Goal: Task Accomplishment & Management: Use online tool/utility

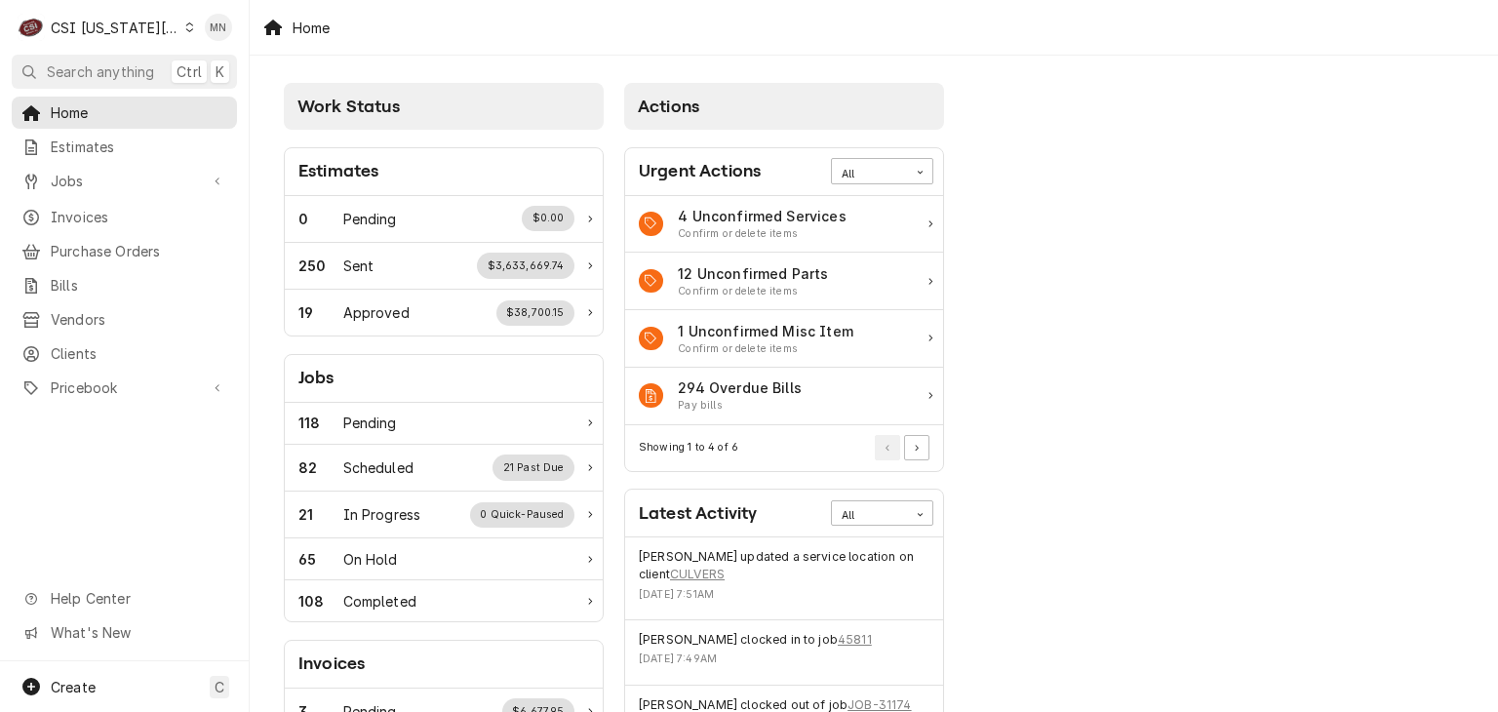
click at [135, 25] on div "CSI Kansas City" at bounding box center [115, 28] width 129 height 20
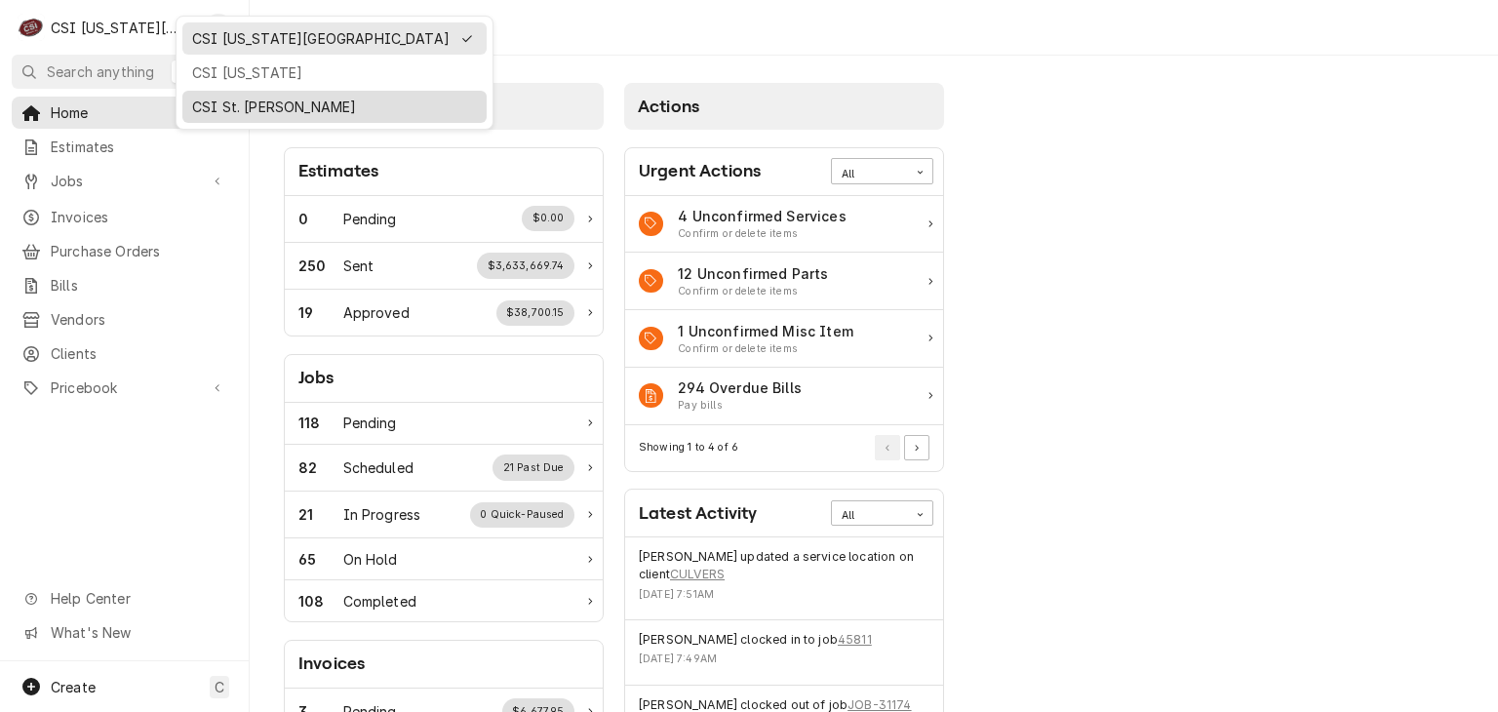
click at [214, 109] on div "CSI St. [PERSON_NAME]" at bounding box center [334, 107] width 285 height 20
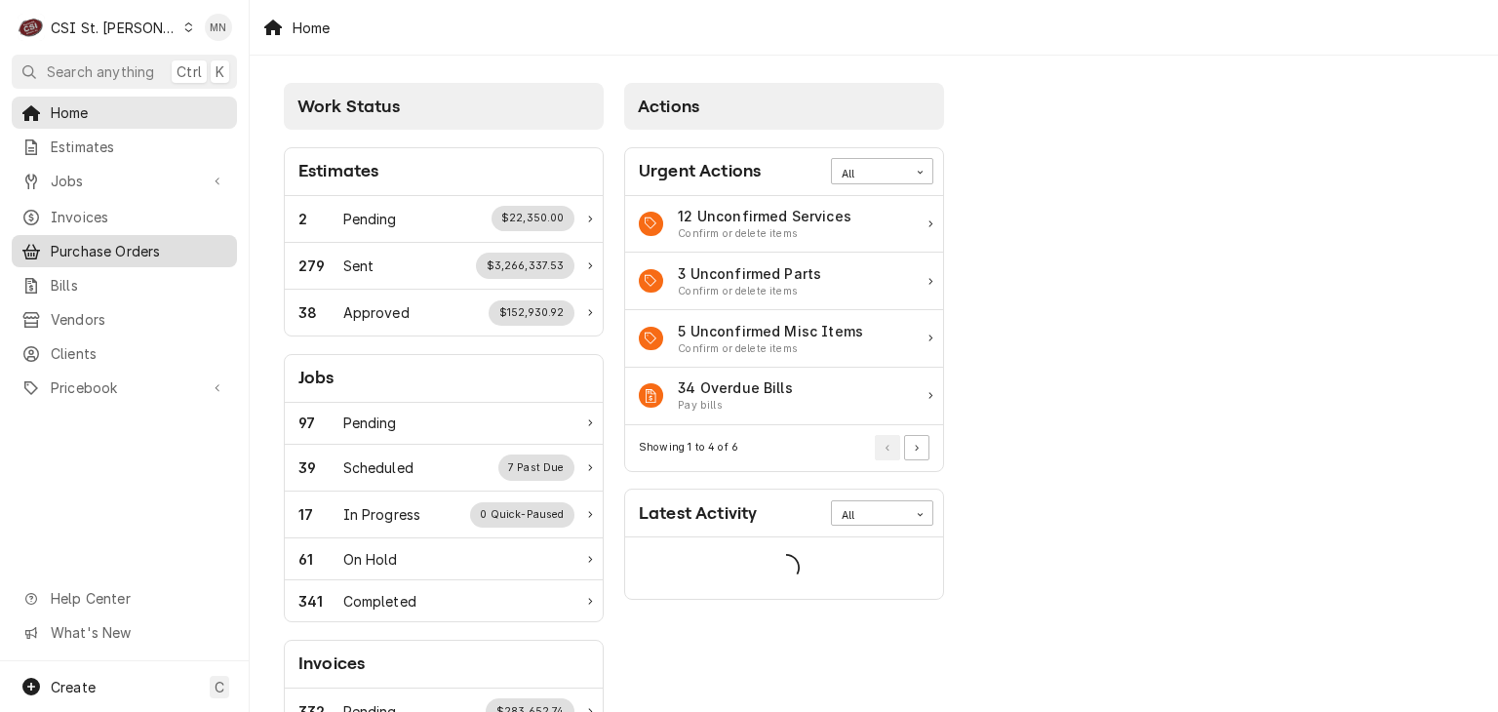
click at [109, 247] on span "Purchase Orders" at bounding box center [139, 251] width 177 height 20
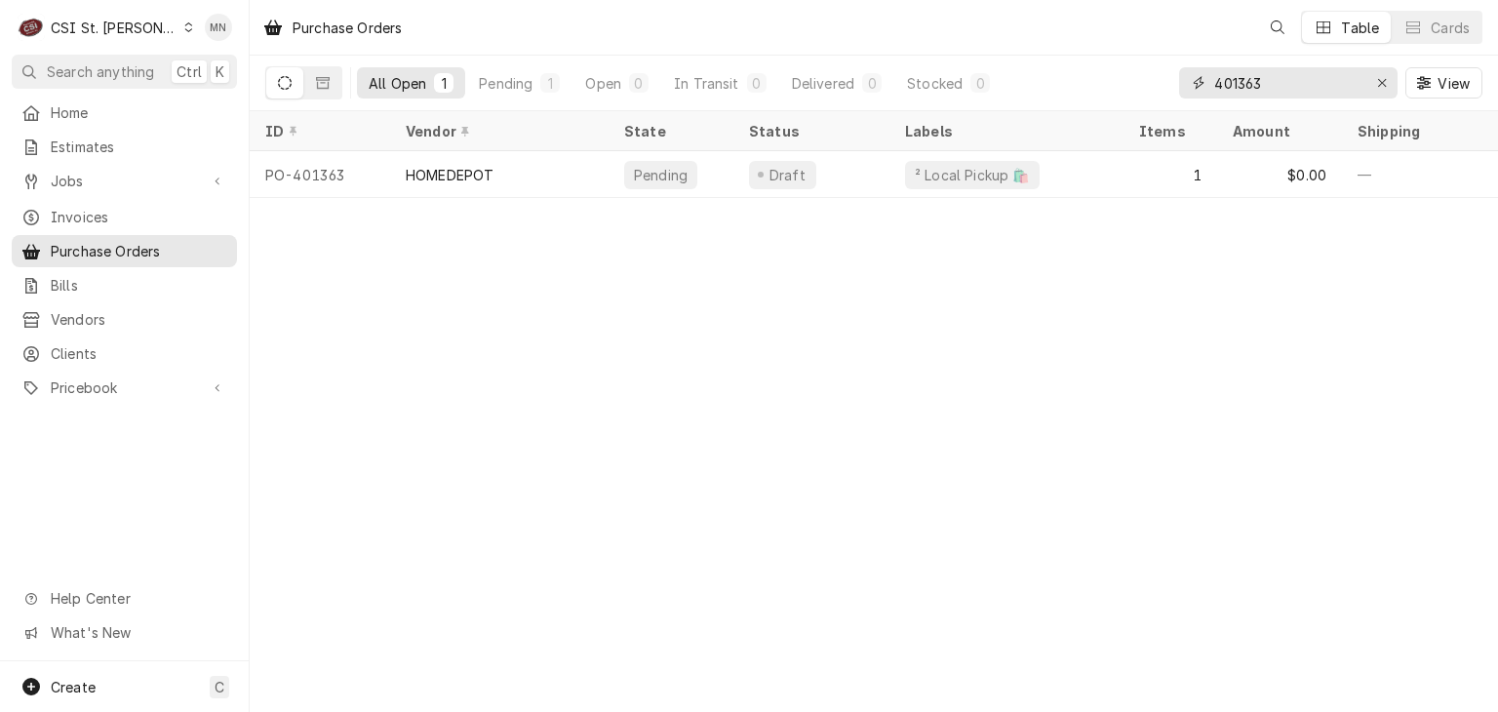
drag, startPoint x: 1280, startPoint y: 87, endPoint x: 1048, endPoint y: 87, distance: 232.2
click at [1045, 89] on div "All Open 1 Pending 1 Open 0 In Transit 0 Delivered 0 Stocked 0 401363 View" at bounding box center [873, 83] width 1217 height 55
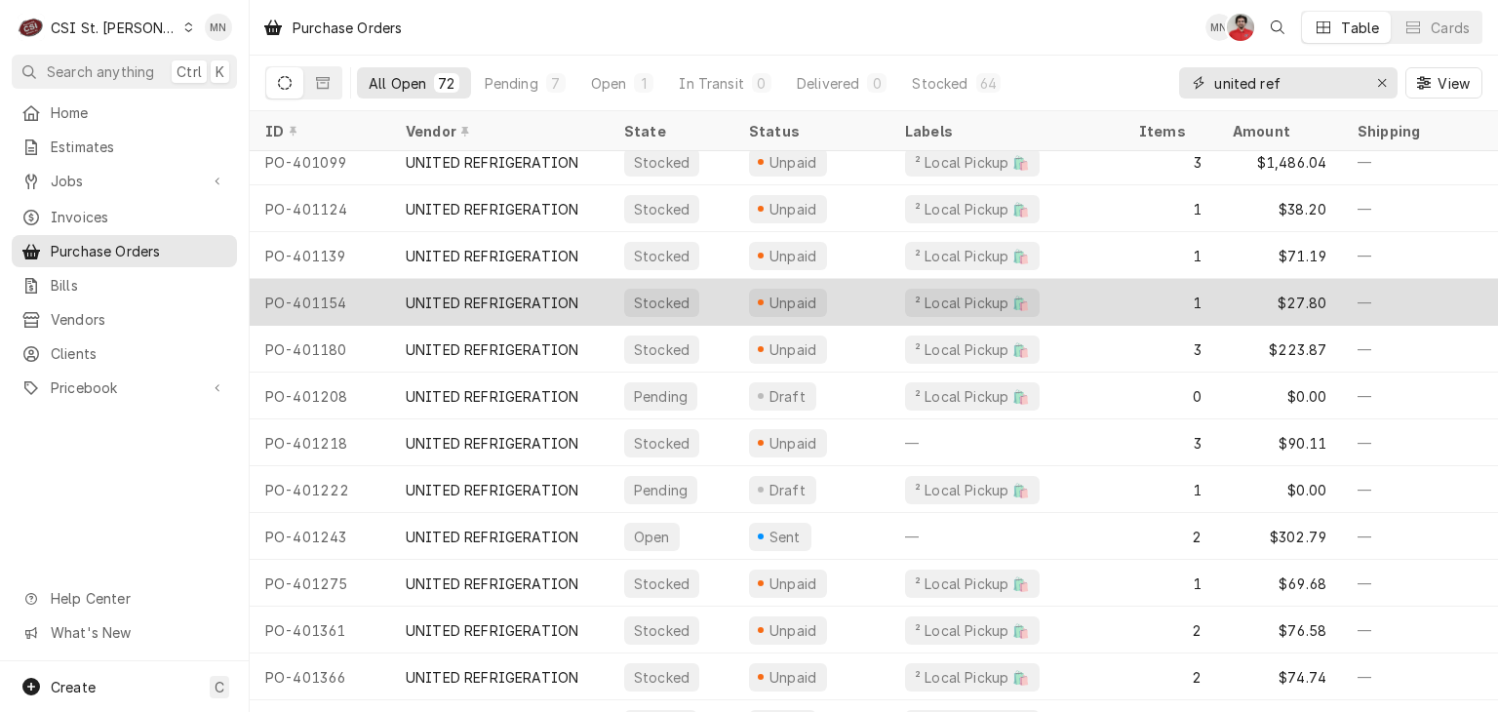
scroll to position [2822, 0]
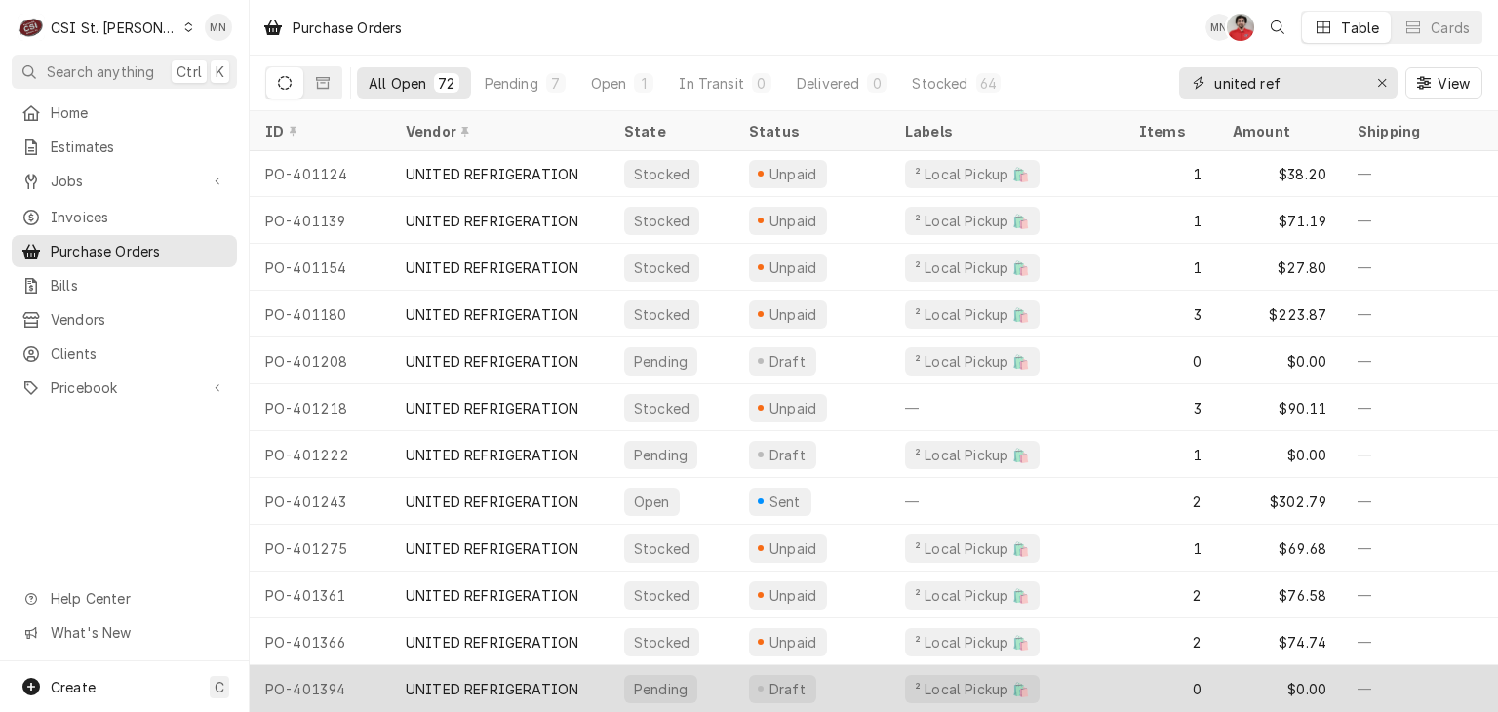
type input "united ref"
click at [501, 679] on div "UNITED REFRIGERATION" at bounding box center [492, 689] width 173 height 20
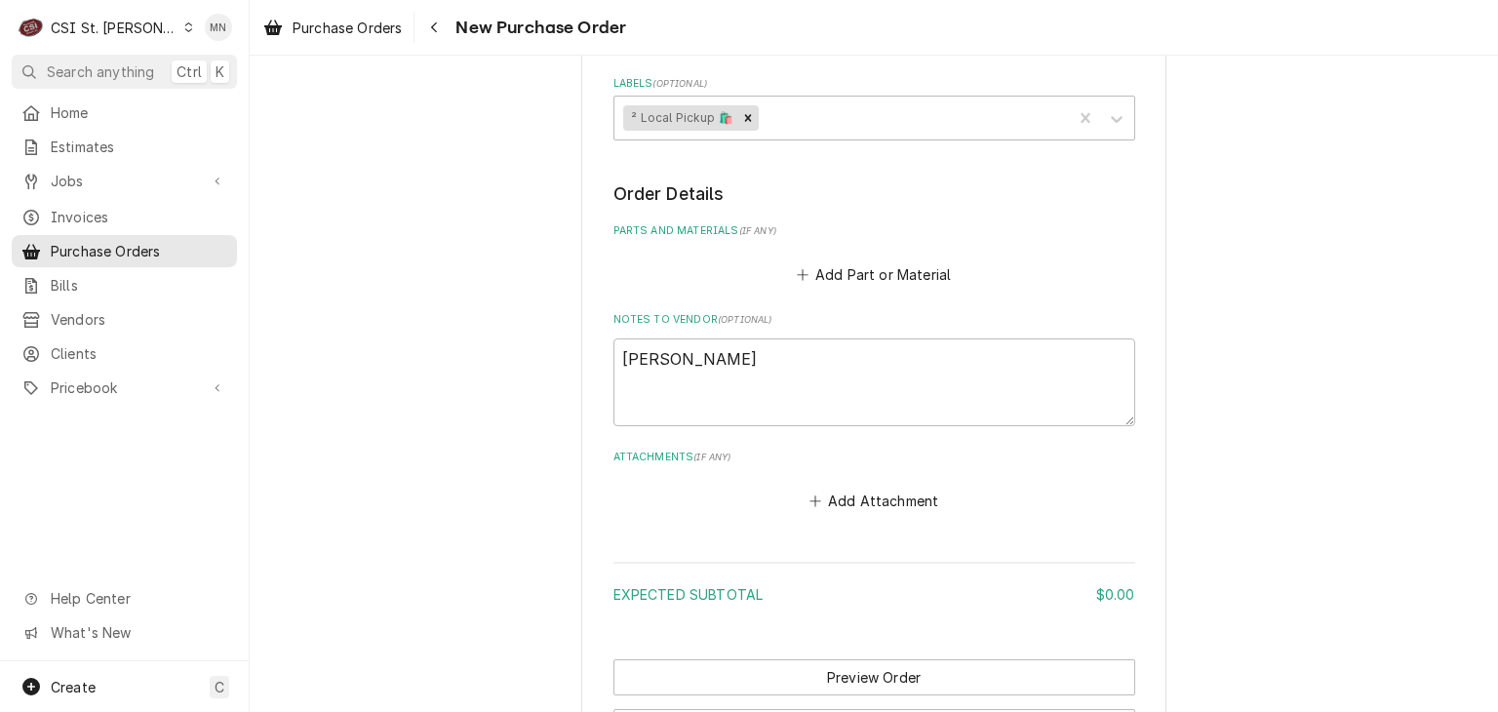
scroll to position [808, 0]
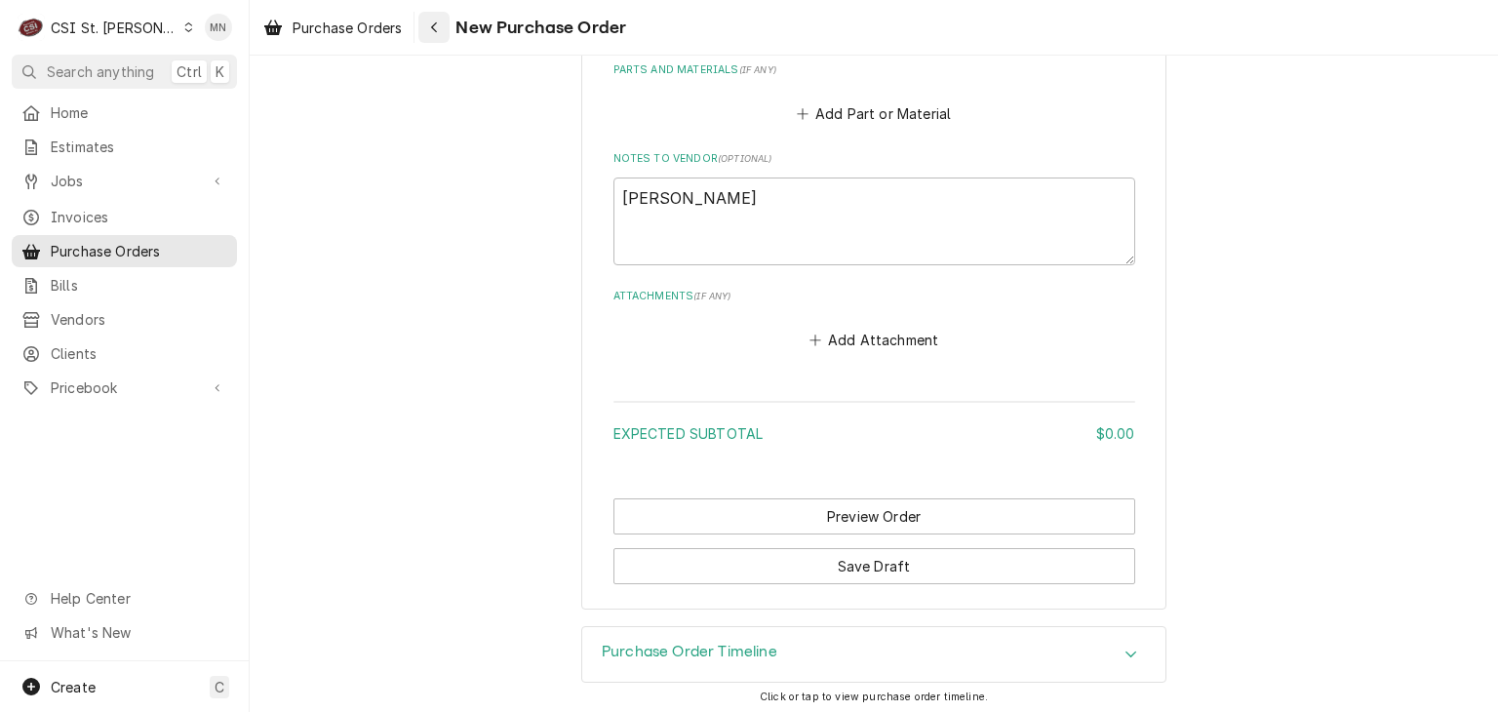
click at [439, 29] on icon "Navigate back" at bounding box center [434, 27] width 9 height 14
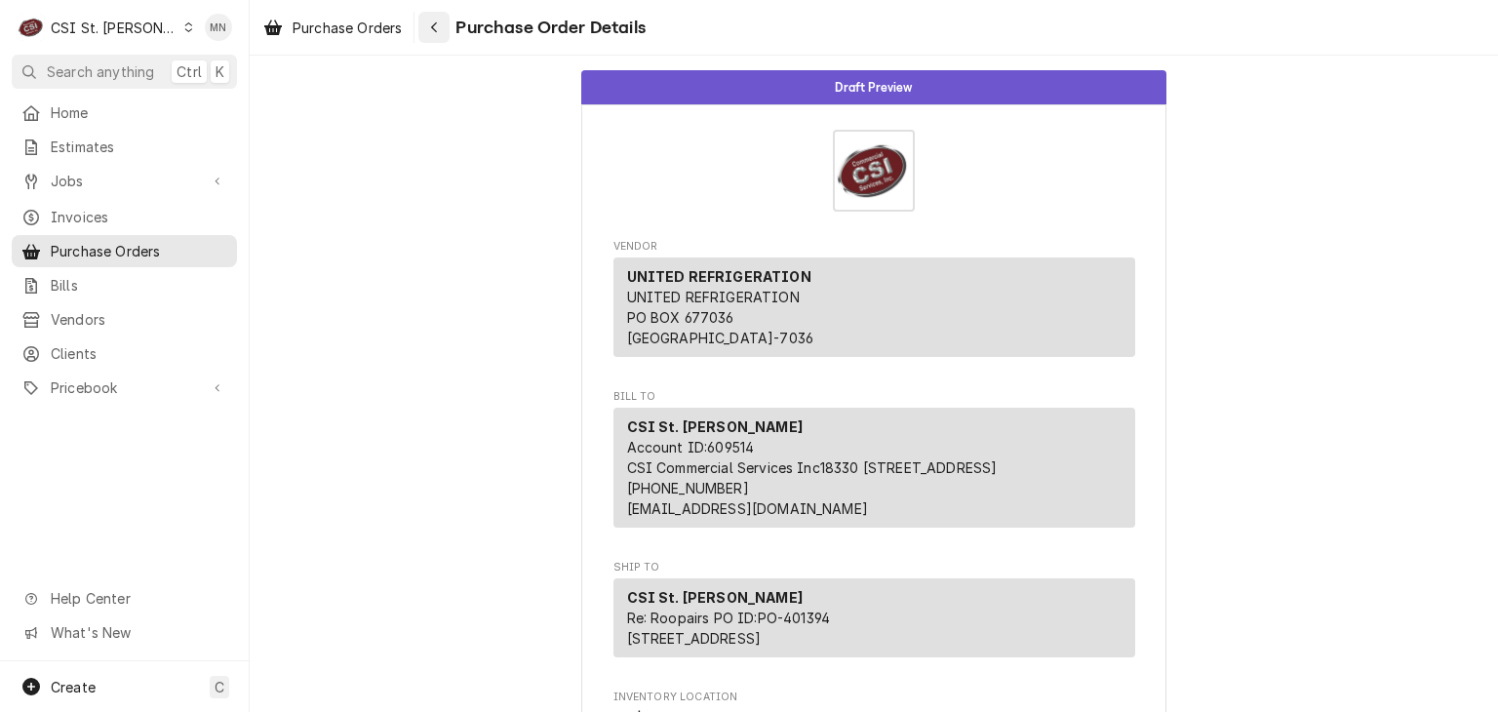
click at [444, 23] on div "Navigate back" at bounding box center [434, 28] width 20 height 20
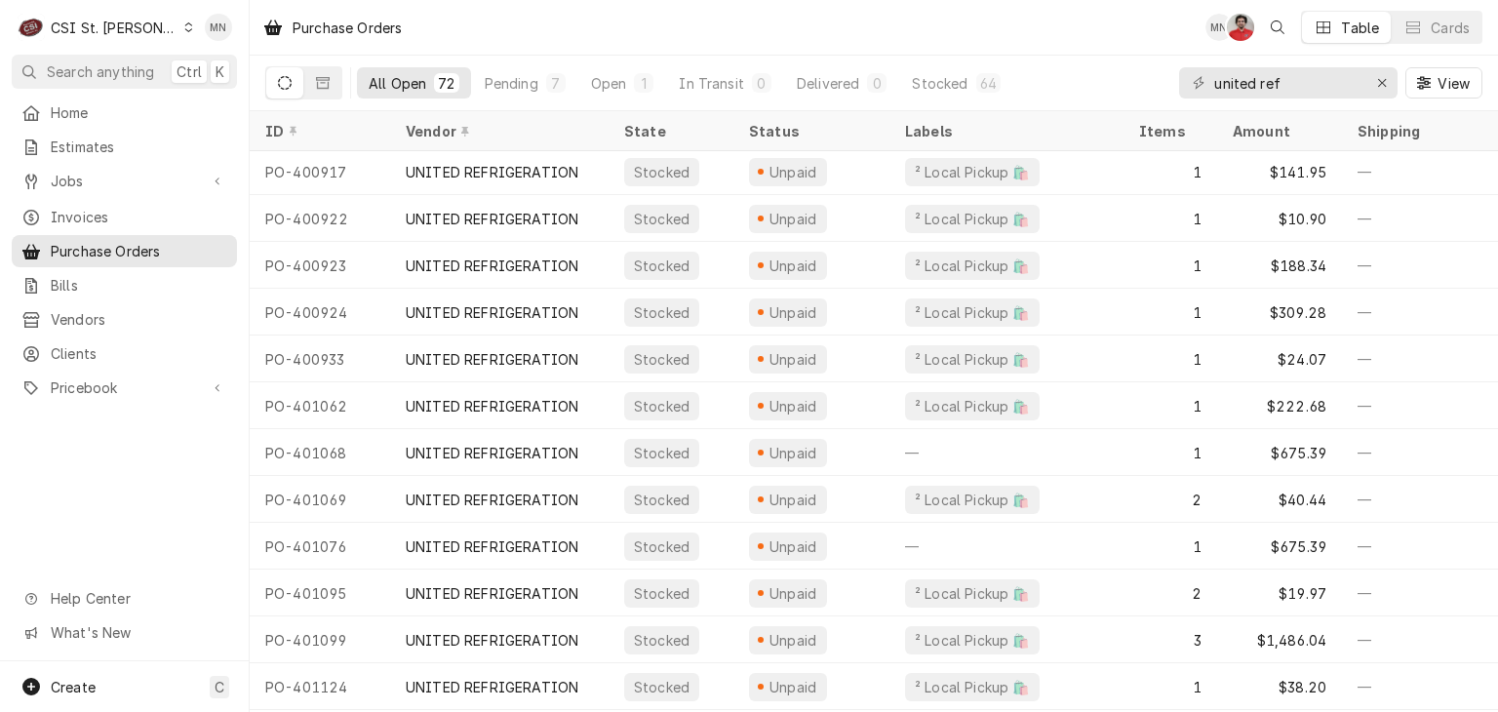
scroll to position [2237, 0]
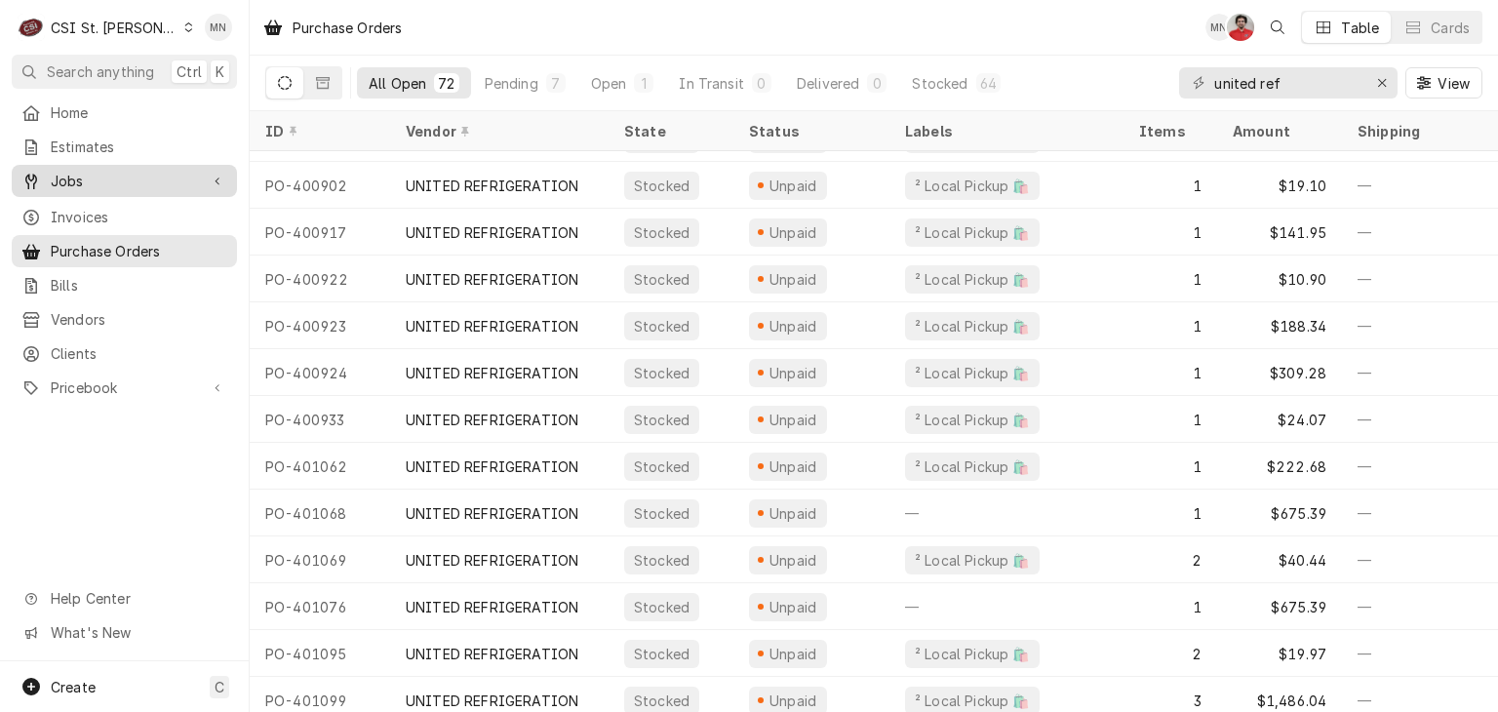
click at [66, 175] on span "Jobs" at bounding box center [124, 181] width 147 height 20
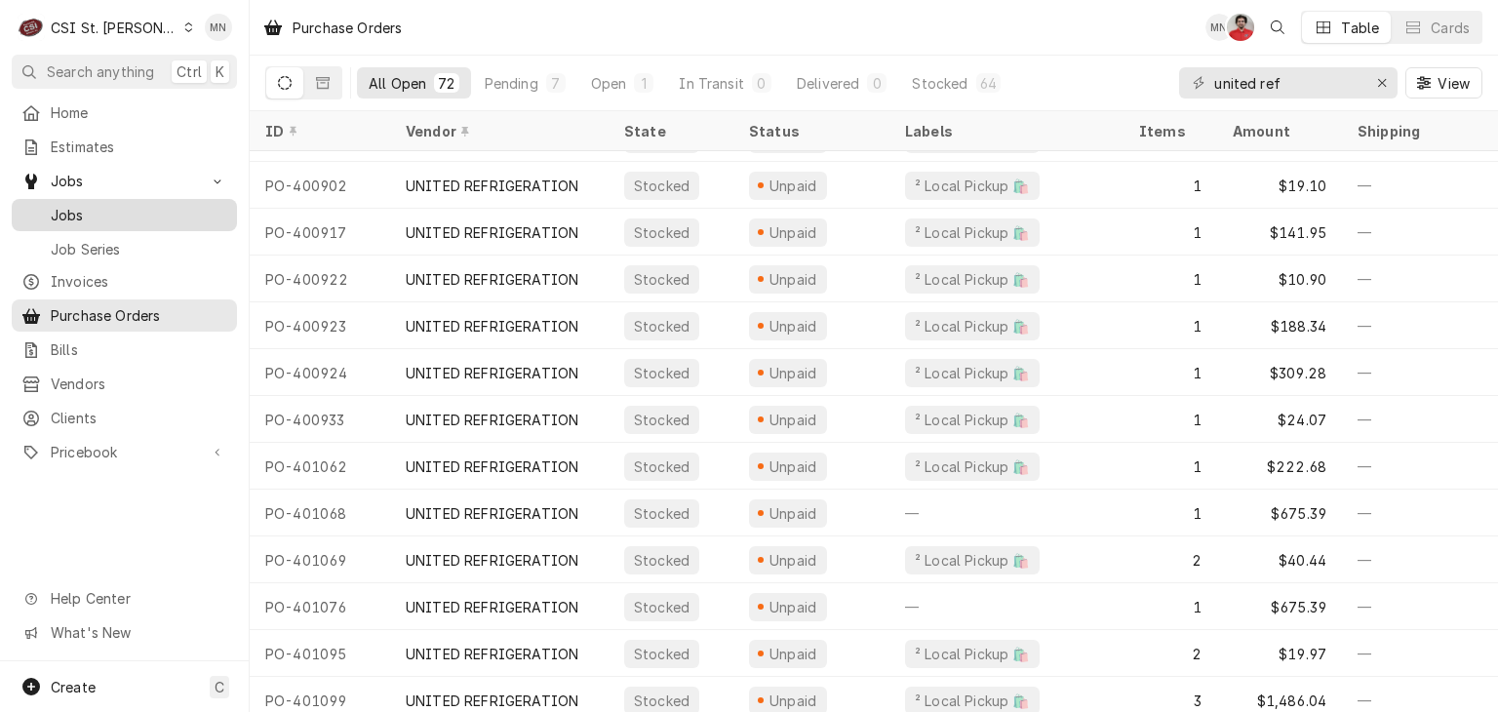
click at [43, 205] on div "Jobs" at bounding box center [124, 215] width 206 height 20
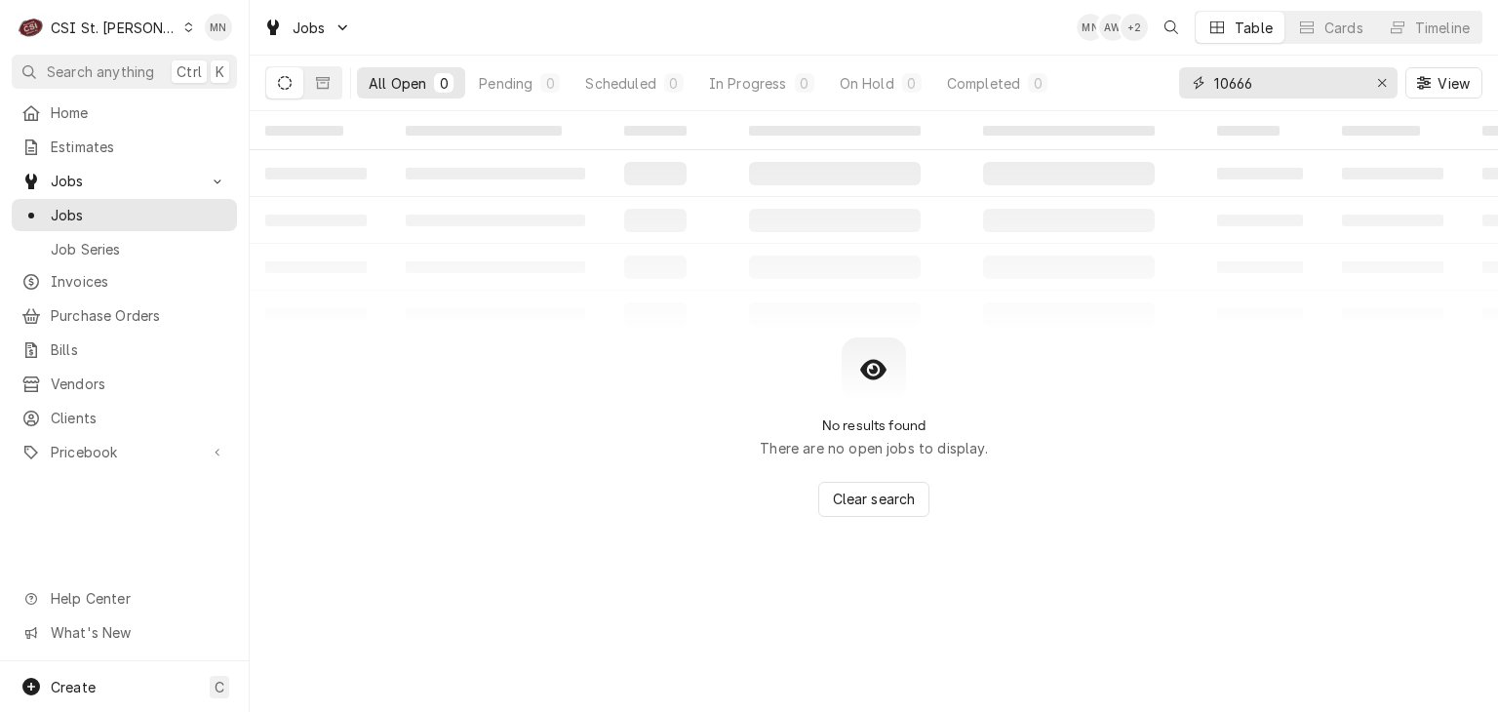
drag, startPoint x: 1296, startPoint y: 83, endPoint x: 1085, endPoint y: 84, distance: 211.7
click at [1101, 84] on div "All Open 0 Pending 0 Scheduled 0 In Progress 0 On Hold 0 Completed 0 10666 View" at bounding box center [873, 83] width 1217 height 55
type input "1004"
click at [327, 76] on icon "Dynamic Content Wrapper" at bounding box center [323, 83] width 14 height 14
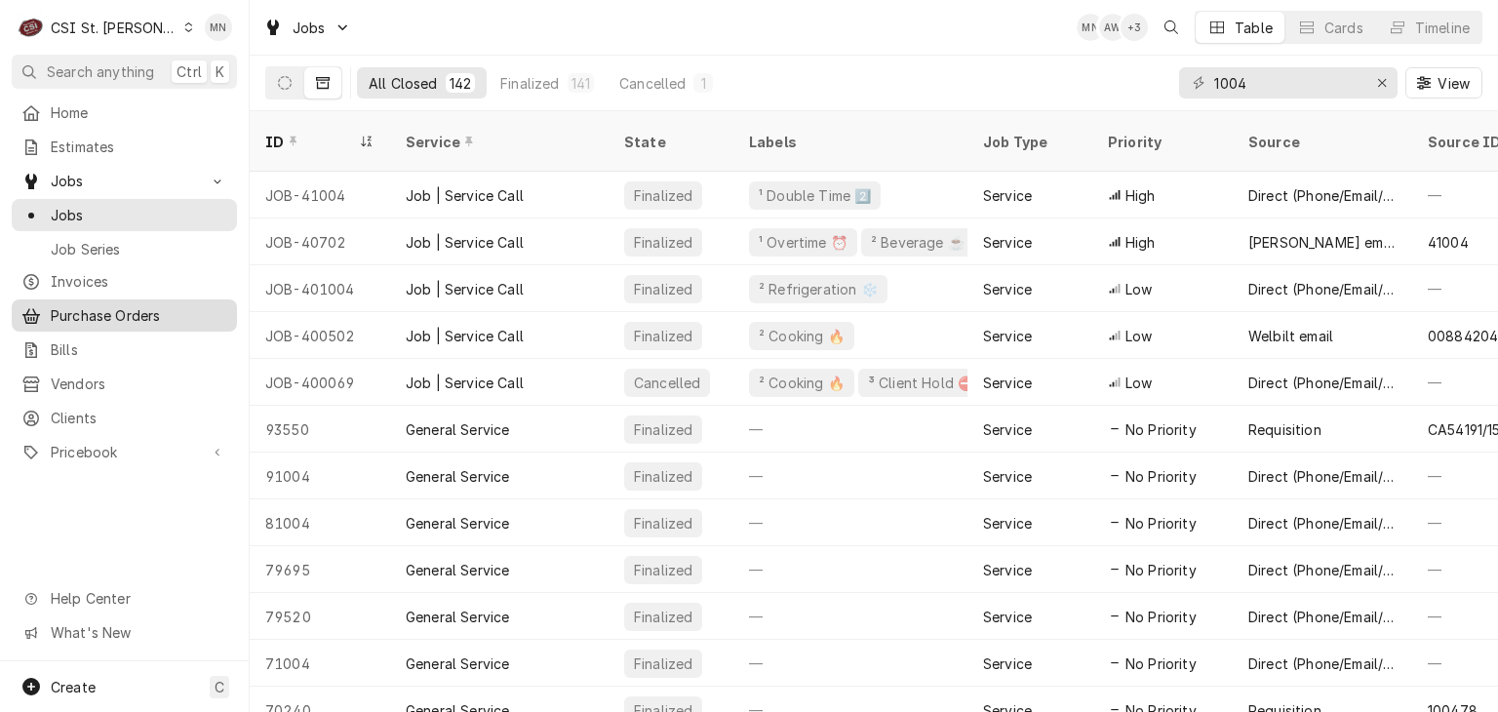
click at [122, 305] on span "Purchase Orders" at bounding box center [139, 315] width 177 height 20
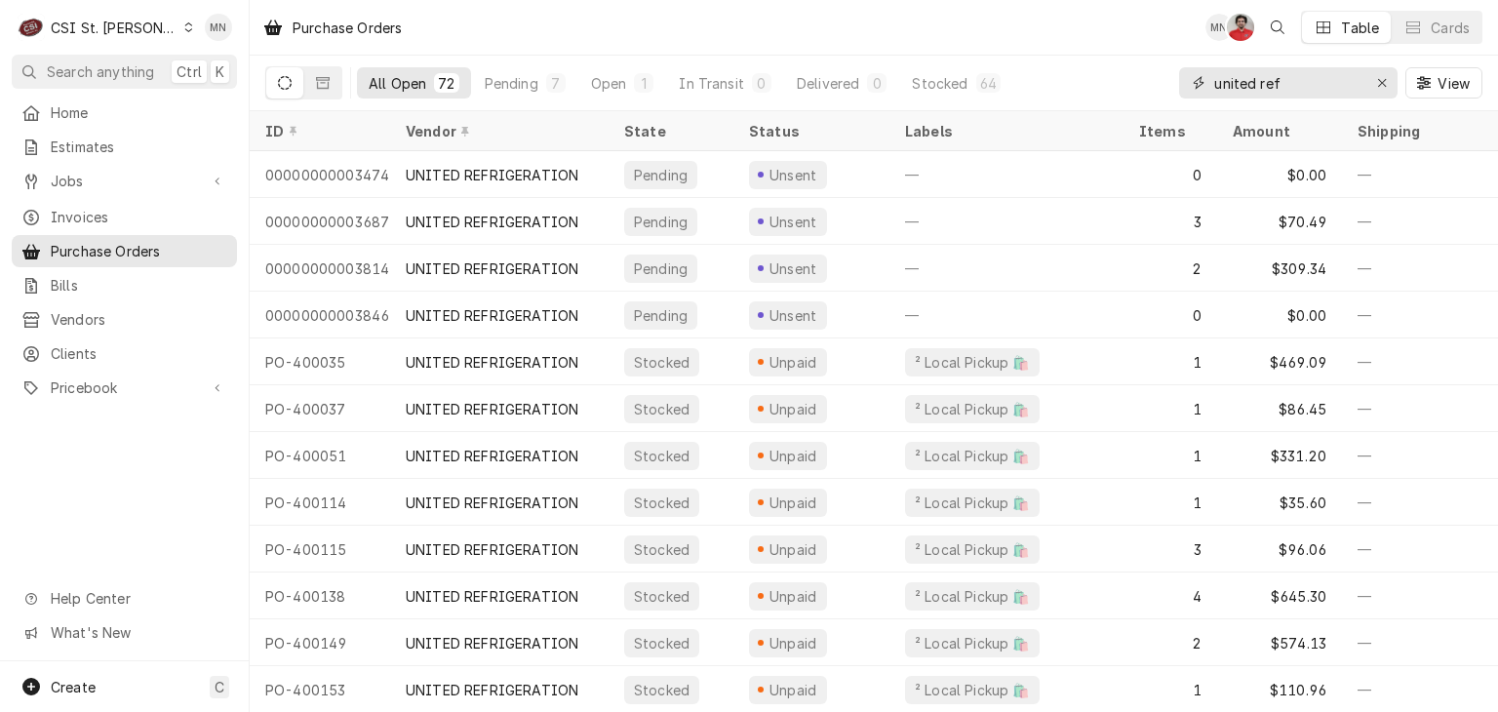
drag, startPoint x: 1303, startPoint y: 86, endPoint x: 1123, endPoint y: 78, distance: 180.6
click at [1123, 78] on div "All Open 72 Pending 7 Open 1 In Transit 0 Delivered 0 Stocked 64 united ref View" at bounding box center [873, 83] width 1217 height 55
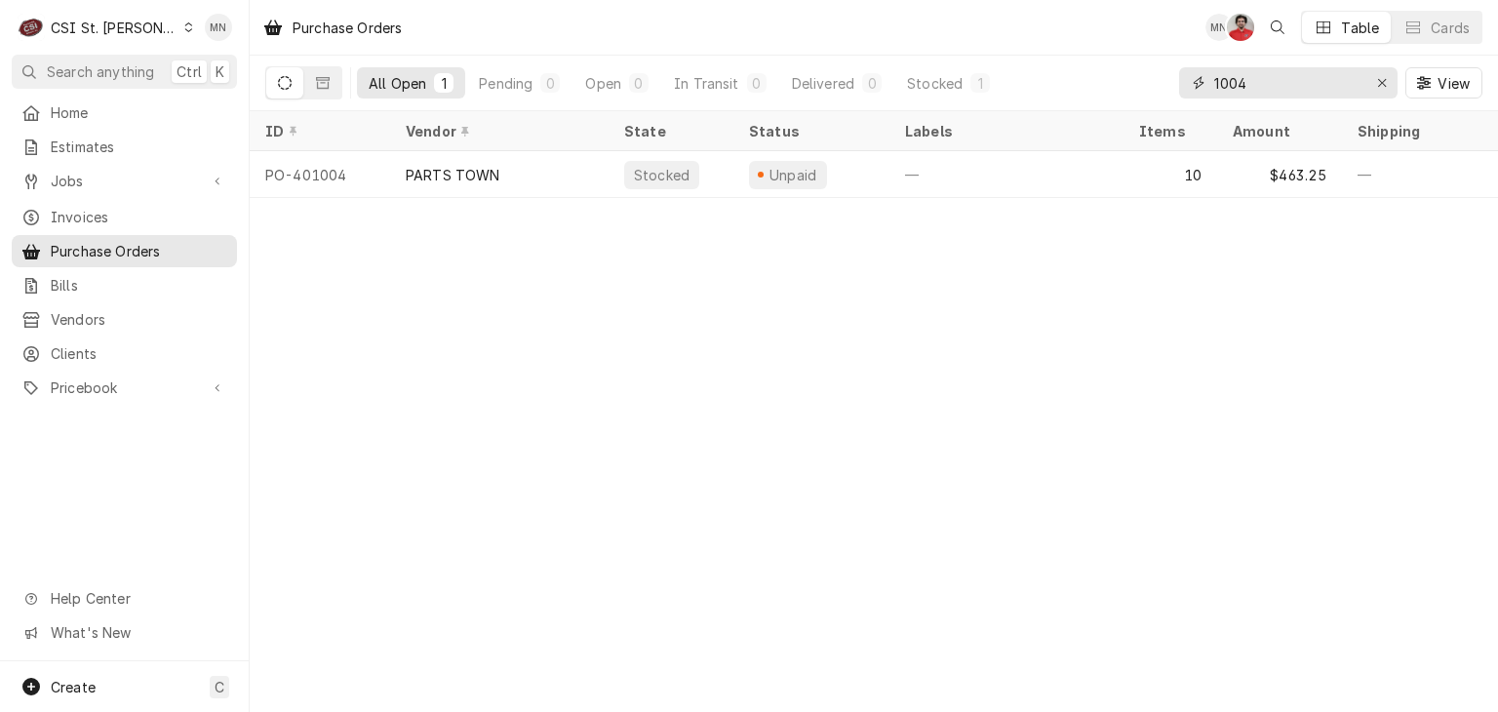
type input "1004"
